Goal: Task Accomplishment & Management: Manage account settings

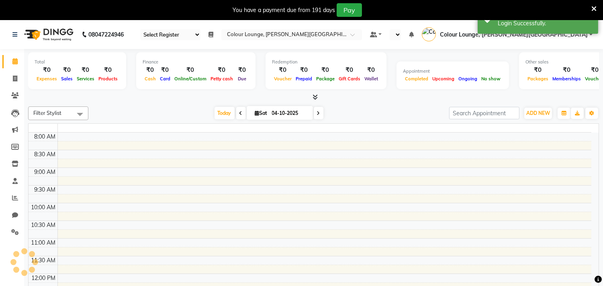
click at [593, 7] on icon at bounding box center [593, 8] width 5 height 7
select select "67"
select select "en"
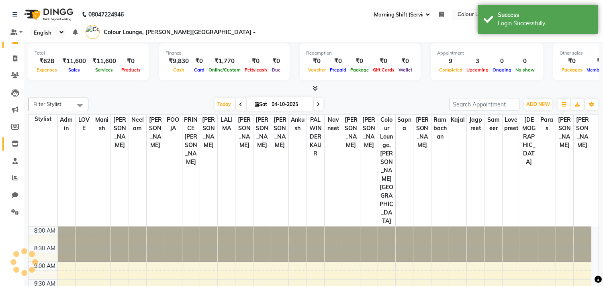
click at [12, 142] on icon at bounding box center [15, 144] width 7 height 6
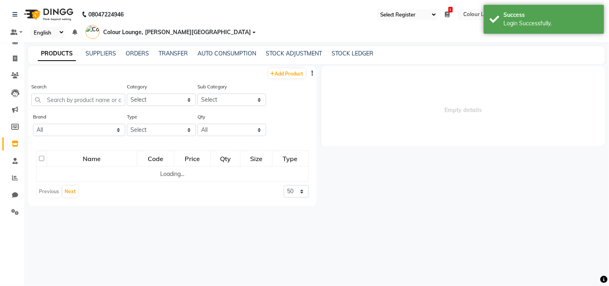
select select
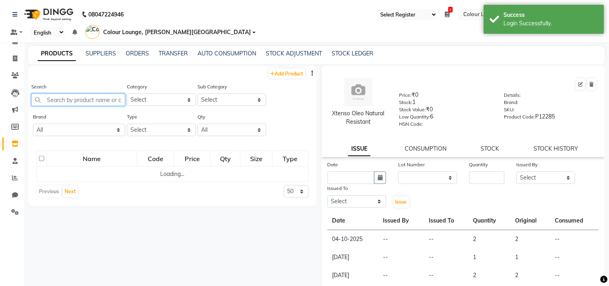
click at [93, 94] on input "text" at bounding box center [78, 100] width 94 height 12
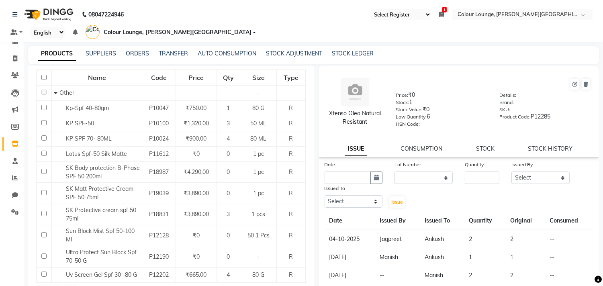
scroll to position [107, 0]
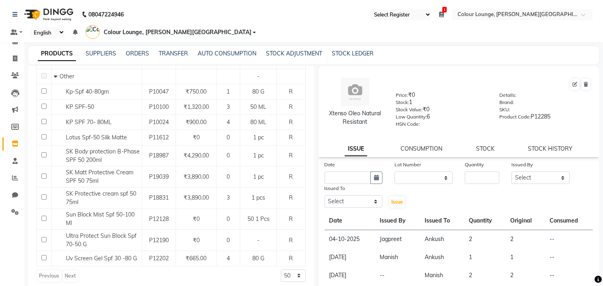
type input "spf"
drag, startPoint x: 276, startPoint y: 267, endPoint x: 300, endPoint y: 284, distance: 29.1
click at [281, 269] on select "50 100 500" at bounding box center [293, 275] width 25 height 12
select select "500"
click at [281, 269] on select "50 100 500" at bounding box center [293, 275] width 25 height 12
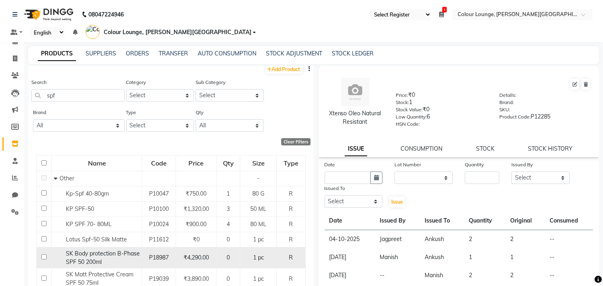
scroll to position [0, 0]
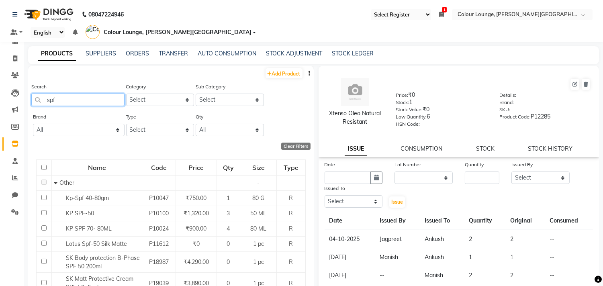
drag, startPoint x: 69, startPoint y: 89, endPoint x: 39, endPoint y: 89, distance: 30.5
click at [39, 94] on input "spf" at bounding box center [77, 100] width 93 height 12
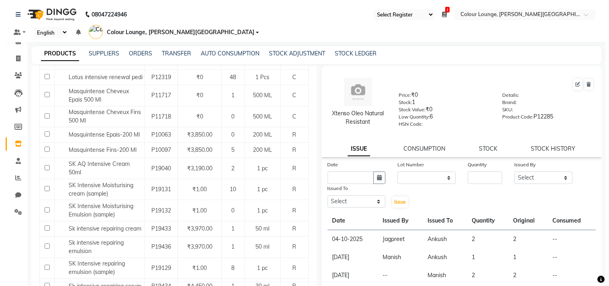
scroll to position [207, 0]
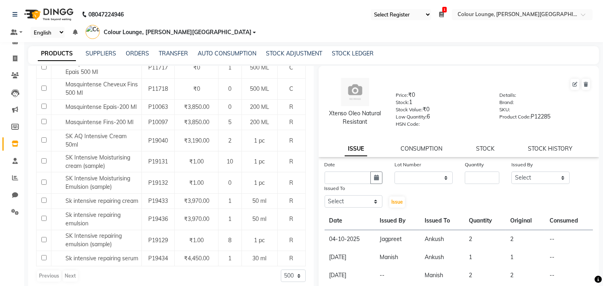
type input "intens"
click at [251, 28] on span "Colour Lounge, [PERSON_NAME][GEOGRAPHIC_DATA]" at bounding box center [178, 32] width 148 height 8
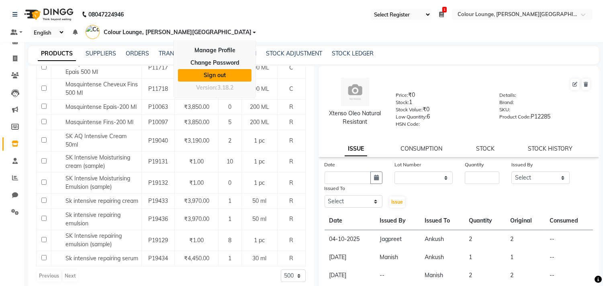
click at [251, 69] on link "Sign out" at bounding box center [214, 75] width 73 height 12
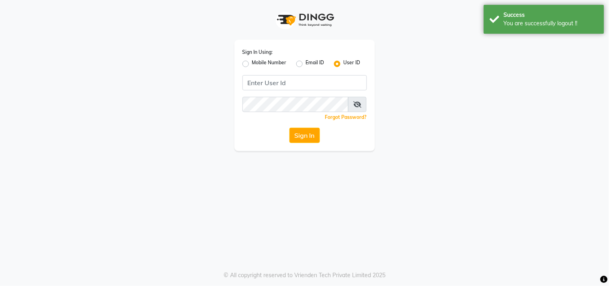
click at [252, 65] on label "Mobile Number" at bounding box center [269, 64] width 35 height 10
click at [252, 64] on input "Mobile Number" at bounding box center [254, 61] width 5 height 5
radio input "true"
radio input "false"
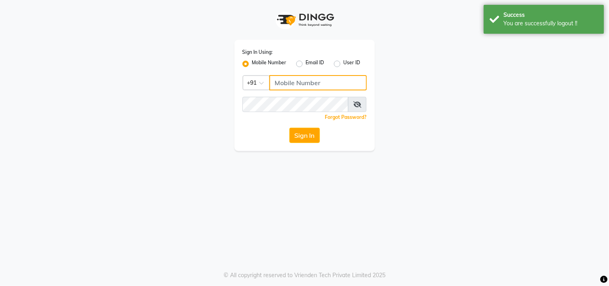
click at [291, 82] on input "Username" at bounding box center [318, 82] width 98 height 15
type input "8727809000"
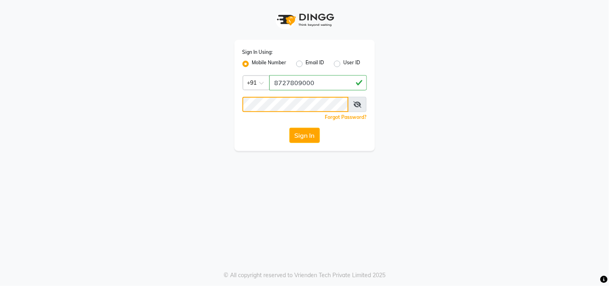
click at [290, 128] on button "Sign In" at bounding box center [305, 135] width 31 height 15
